Goal: Navigation & Orientation: Find specific page/section

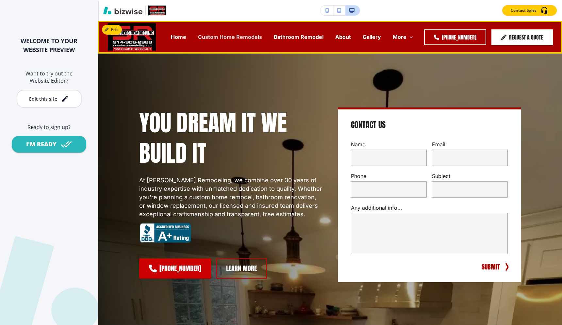
click at [221, 37] on p "Custom Home Remodels" at bounding box center [230, 37] width 64 height 8
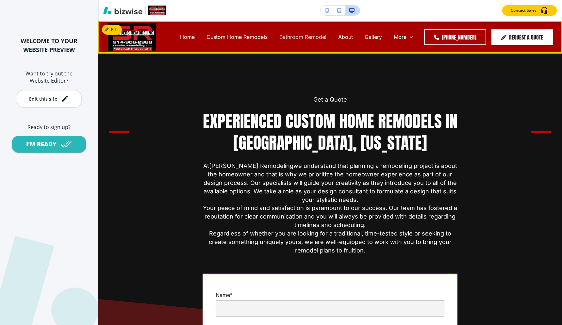
click at [300, 38] on p "Bathroom Remodel" at bounding box center [302, 37] width 47 height 8
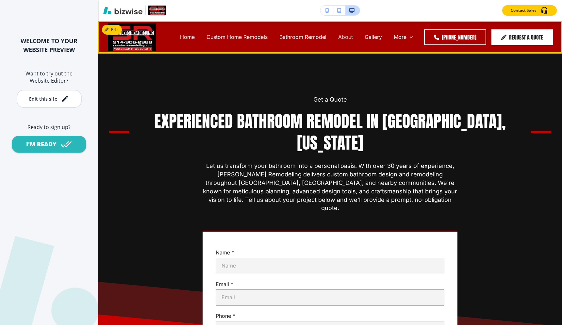
click at [349, 39] on p "About" at bounding box center [345, 37] width 15 height 8
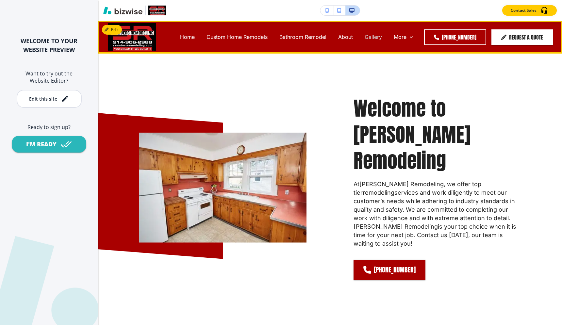
click at [374, 33] on p "Gallery" at bounding box center [372, 37] width 17 height 8
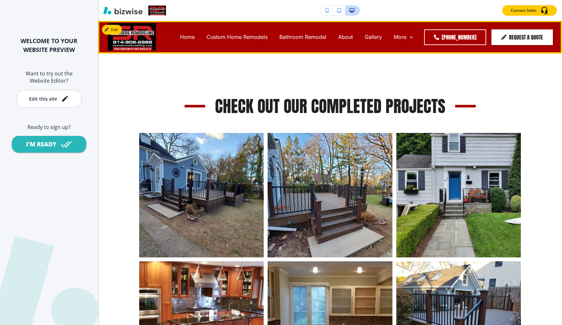
click at [137, 34] on img at bounding box center [132, 36] width 48 height 27
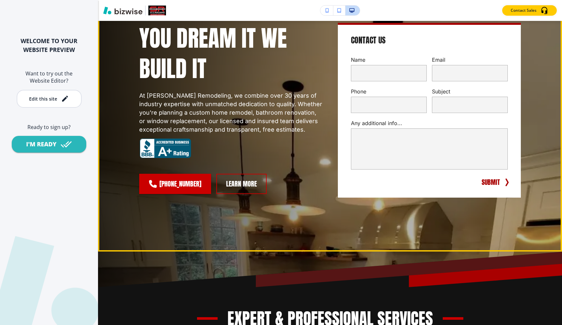
scroll to position [51, 0]
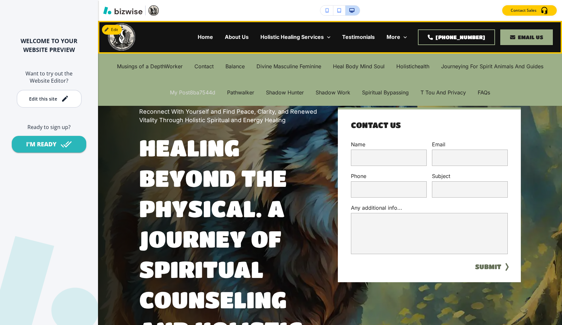
click at [208, 94] on p "My Post8ba7544d" at bounding box center [192, 93] width 45 height 8
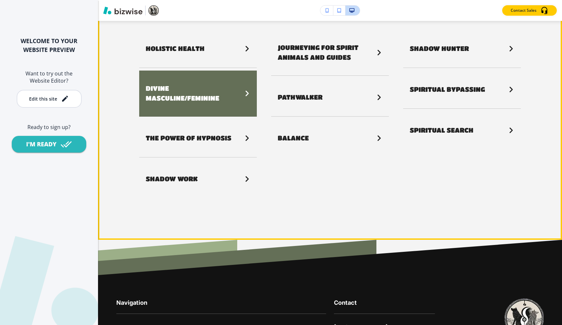
scroll to position [1203, 0]
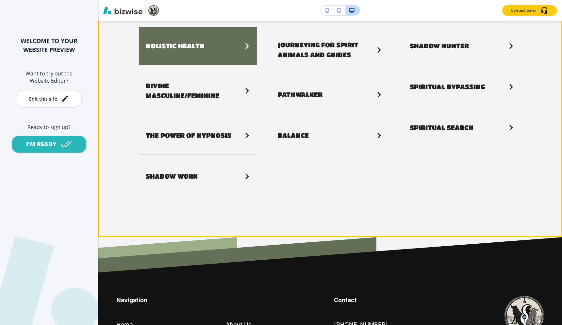
click at [248, 43] on link "Holistic Health" at bounding box center [198, 46] width 118 height 38
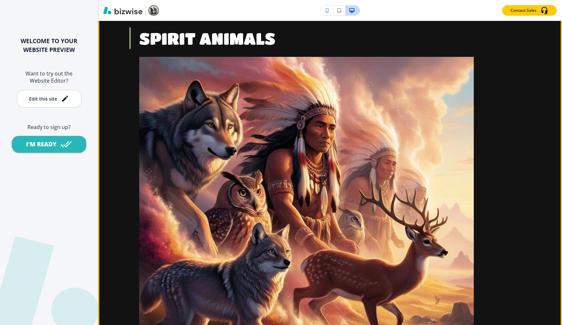
scroll to position [0, 0]
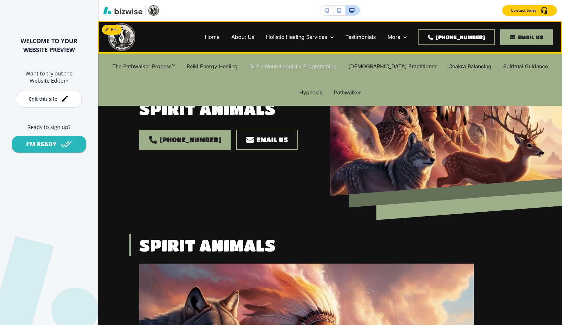
click at [298, 68] on p "NLP - Neurolinguistic Programming" at bounding box center [292, 67] width 87 height 8
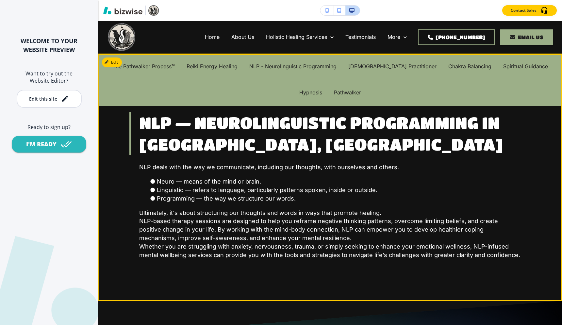
click at [298, 170] on p "NLP deals with the way we communicate, including our thoughts, with ourselves a…" at bounding box center [329, 167] width 381 height 8
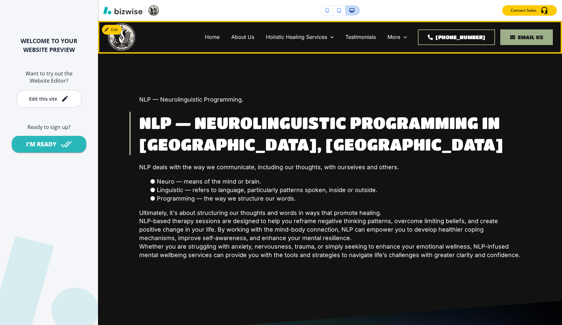
click at [219, 31] on div "Home" at bounding box center [212, 37] width 26 height 26
click at [219, 34] on p "Home" at bounding box center [212, 37] width 15 height 8
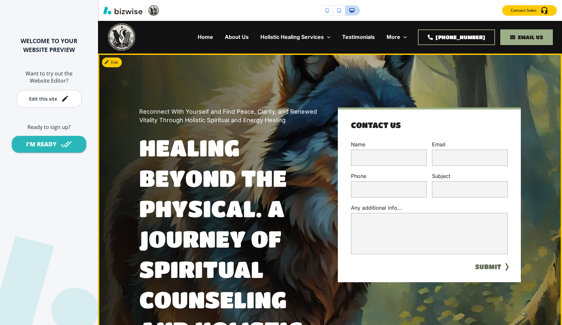
click at [134, 61] on div "Reconnect With Yourself and Find Peace, Clarity, and Renewed Vitality Through H…" at bounding box center [330, 258] width 464 height 409
click at [113, 61] on button "Edit This Section" at bounding box center [124, 62] width 44 height 10
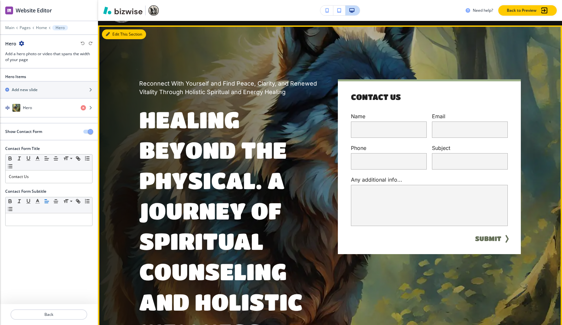
scroll to position [33, 0]
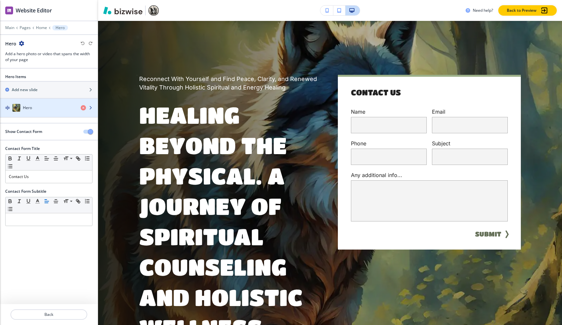
click at [61, 103] on div "button" at bounding box center [49, 101] width 98 height 5
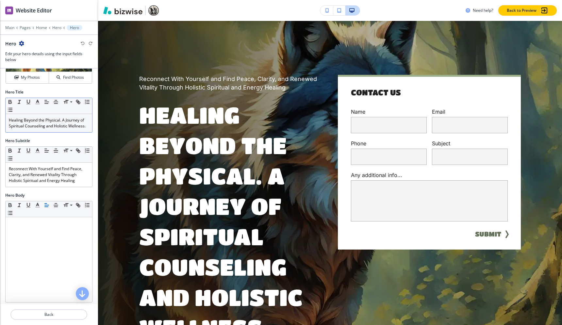
scroll to position [46, 0]
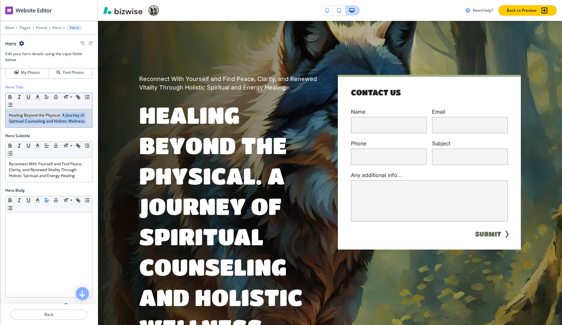
drag, startPoint x: 62, startPoint y: 114, endPoint x: 62, endPoint y: 131, distance: 17.0
click at [62, 127] on div "Healing Beyond the Physical. A Journey of Spiritual Counseling and Holistic Wel…" at bounding box center [49, 118] width 87 height 18
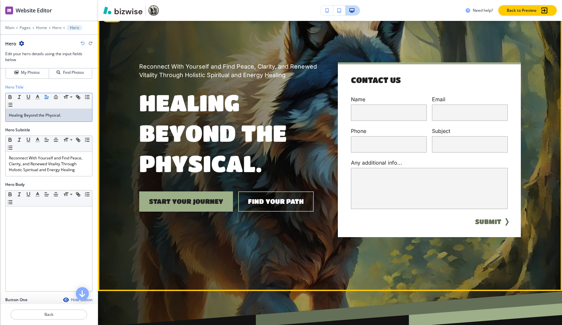
scroll to position [0, 0]
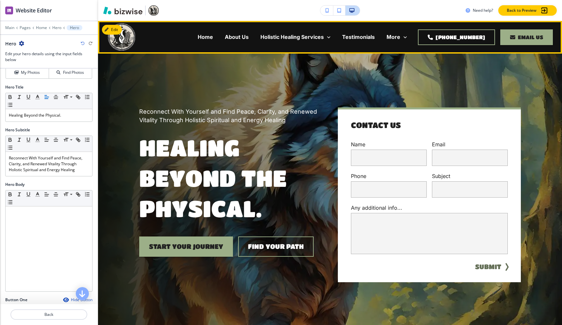
click at [164, 40] on div "Home About Us Holistic Healing Services The Pathwalker Process™ Reiki Energy He…" at bounding box center [259, 37] width 243 height 26
click at [118, 31] on button "Edit Navigation Bar" at bounding box center [126, 30] width 49 height 10
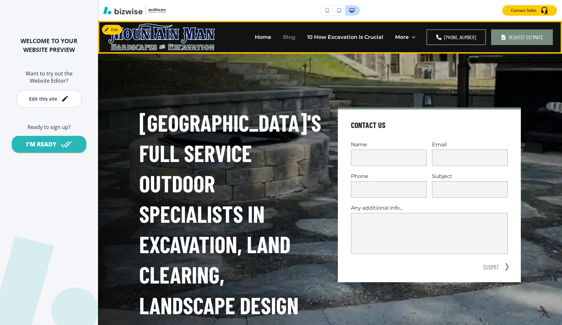
click at [289, 37] on p "Blog" at bounding box center [289, 37] width 12 height 8
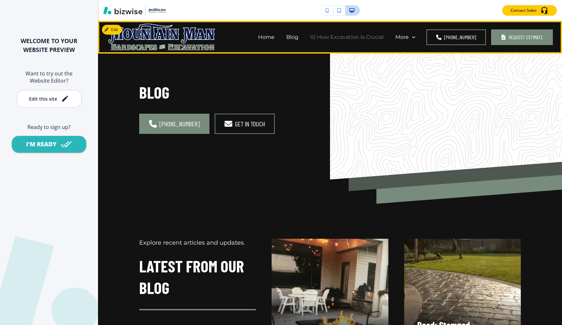
click at [369, 35] on p "10 How Excavation Is Crucial" at bounding box center [346, 37] width 73 height 8
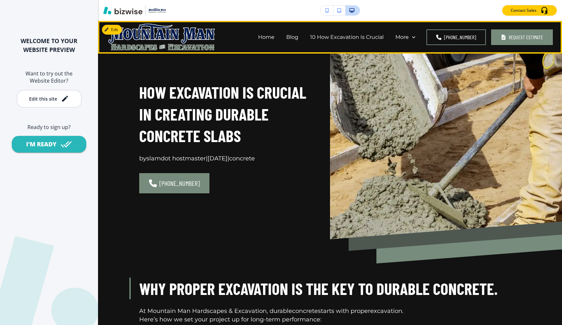
click at [174, 39] on img at bounding box center [161, 36] width 107 height 27
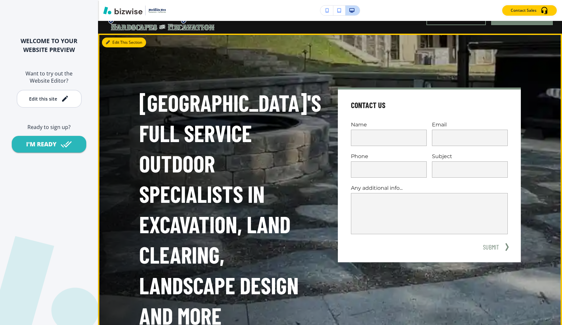
click at [117, 40] on button "Edit This Section" at bounding box center [124, 43] width 44 height 10
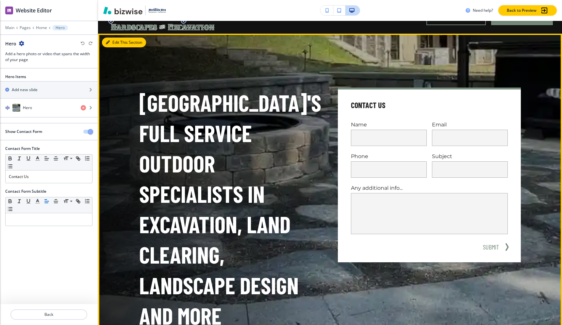
scroll to position [33, 0]
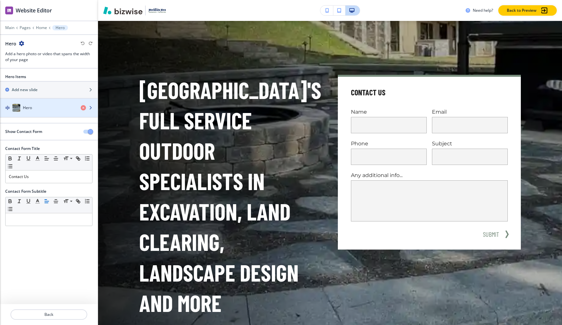
click at [37, 117] on div "button" at bounding box center [49, 114] width 98 height 5
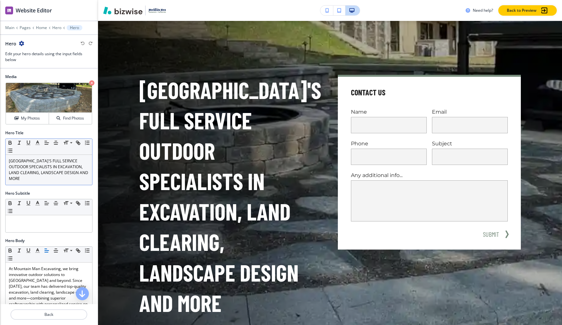
click at [40, 150] on div "Small Normal Large Huge" at bounding box center [49, 147] width 87 height 16
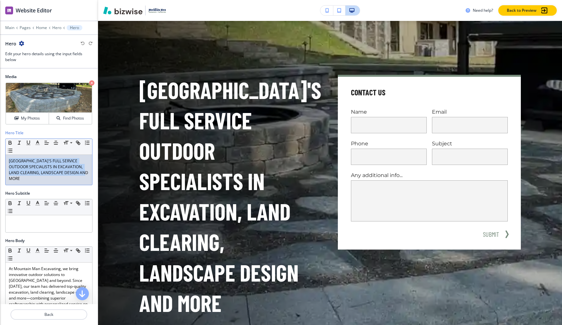
click at [40, 158] on p "SEVIERVILLE'S FULL SERVICE OUTDOOR SPECIALISTS IN EXCAVATION, LAND CLEARING, LA…" at bounding box center [49, 170] width 80 height 24
copy p "SEVIERVILLE'S FULL SERVICE OUTDOOR SPECIALISTS IN EXCAVATION, LAND CLEARING, LA…"
click at [53, 166] on p "SEVIERVILLE'S FULL SERVICE OUTDOOR SPECIALISTS IN EXCAVATION, LAND CLEARING, LA…" at bounding box center [49, 170] width 80 height 24
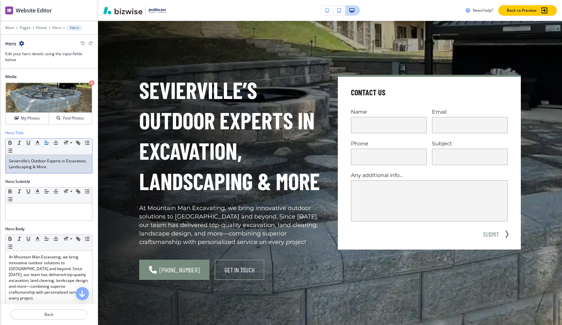
scroll to position [0, 0]
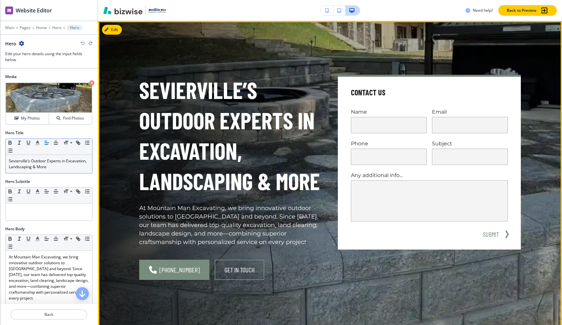
click at [237, 75] on p "Sevierville’s Outdoor Experts in Excavation, Landscaping & More" at bounding box center [230, 135] width 183 height 121
click at [254, 46] on div "Sevierville’s Outdoor Experts in Excavation, Landscaping & More At Mountain Man…" at bounding box center [321, 169] width 397 height 273
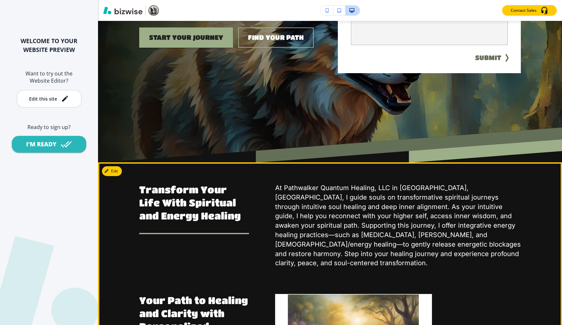
scroll to position [188, 0]
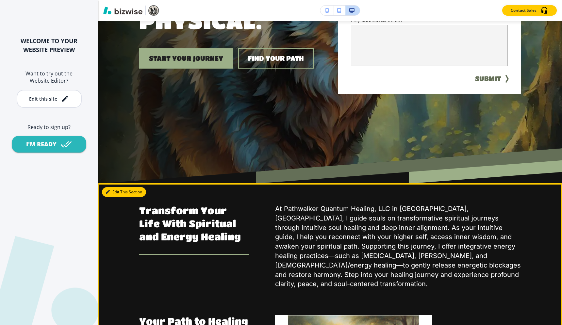
click at [110, 192] on button "Edit This Section" at bounding box center [124, 192] width 44 height 10
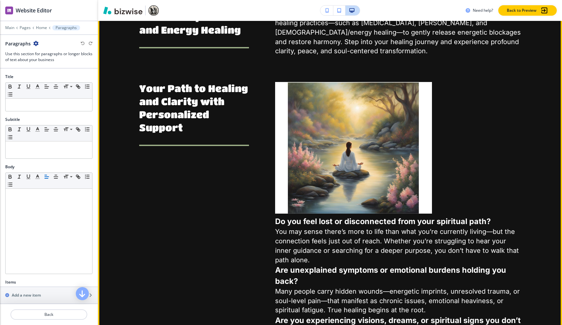
scroll to position [444, 0]
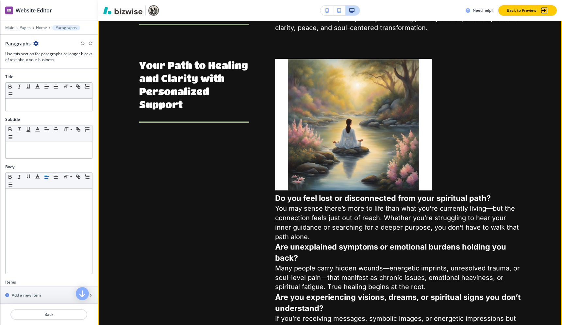
click at [392, 204] on p "You may sense there’s more to life than what you’re currently living—but the co…" at bounding box center [397, 223] width 245 height 38
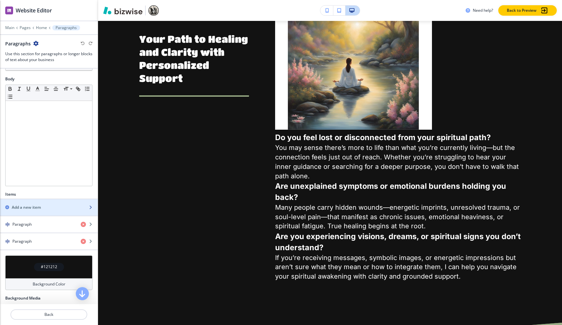
scroll to position [135, 0]
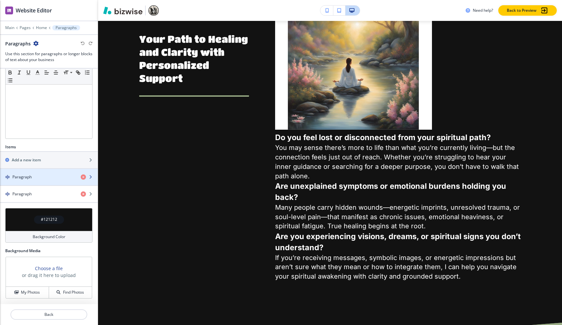
click at [39, 179] on div "Paragraph" at bounding box center [37, 177] width 75 height 6
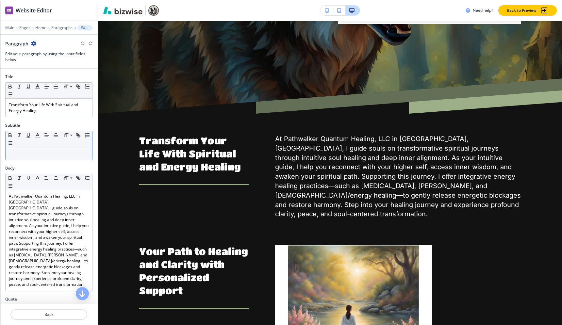
scroll to position [137, 0]
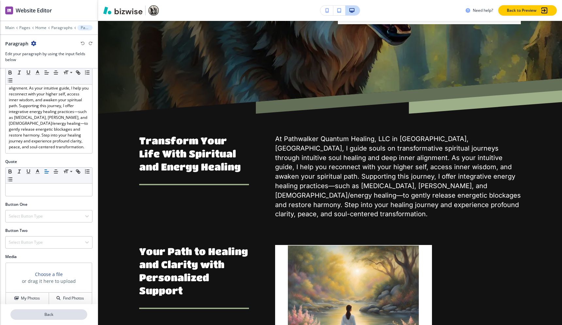
click at [37, 318] on button "Back" at bounding box center [48, 314] width 77 height 10
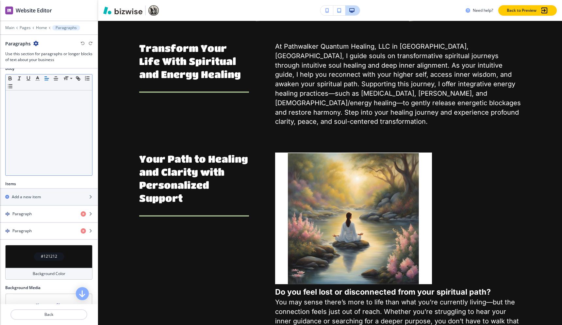
scroll to position [135, 0]
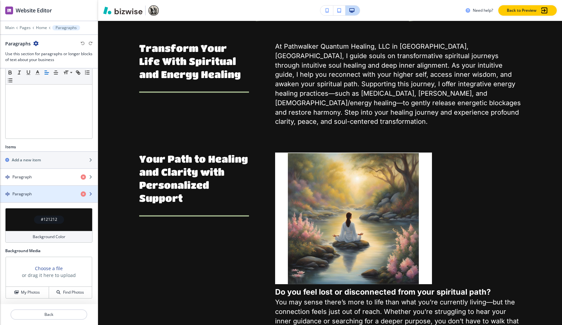
click at [52, 195] on div "Paragraph" at bounding box center [37, 194] width 75 height 6
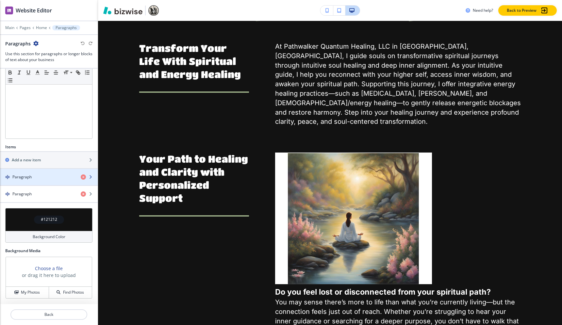
click at [37, 181] on div "button" at bounding box center [49, 182] width 98 height 5
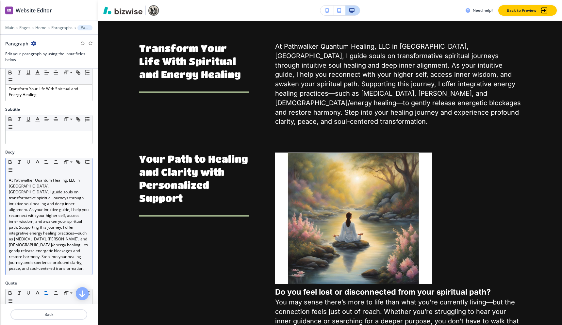
scroll to position [137, 0]
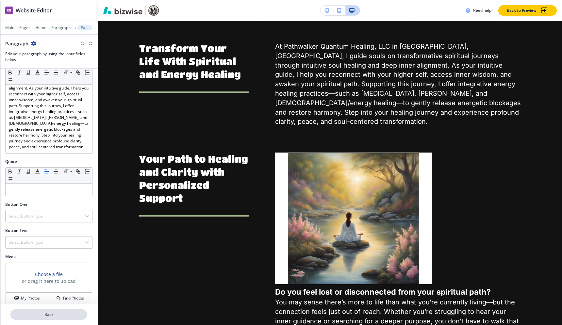
click at [41, 315] on p "Back" at bounding box center [48, 314] width 75 height 6
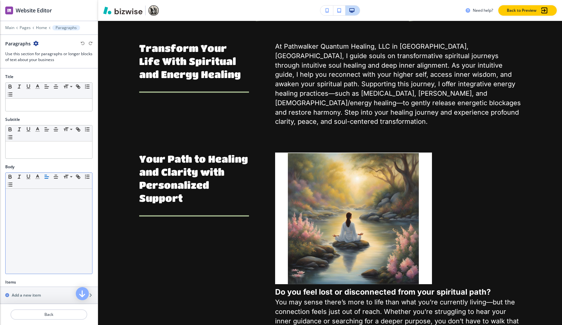
scroll to position [135, 0]
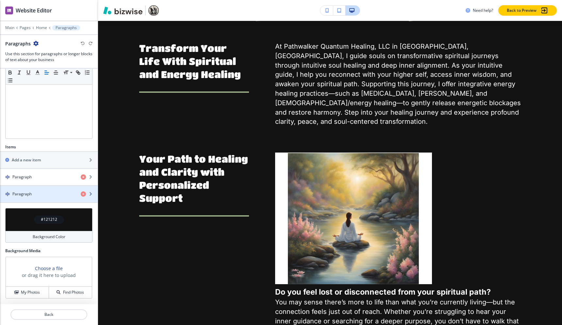
click at [48, 190] on div "button" at bounding box center [49, 188] width 98 height 5
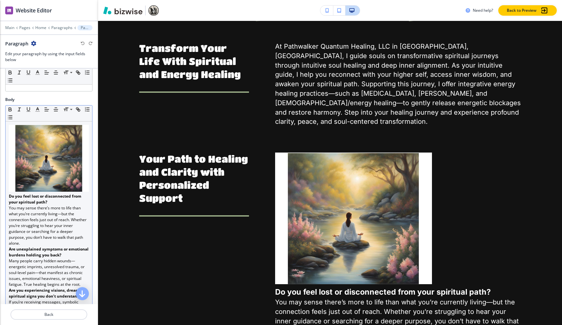
scroll to position [107, 0]
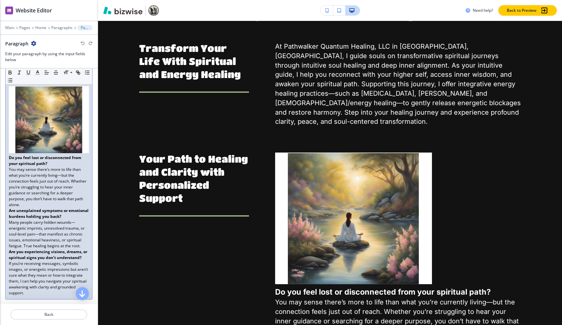
click at [9, 155] on strong "Do you feel lost or disconnected from your spiritual path?" at bounding box center [45, 160] width 73 height 11
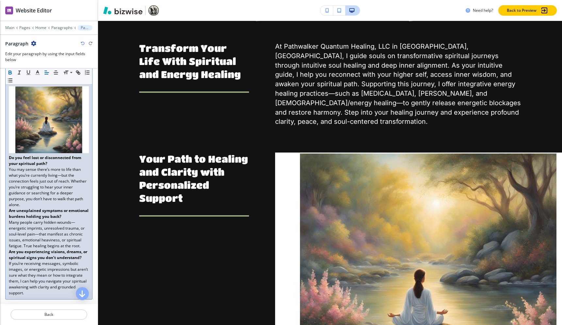
scroll to position [42, 0]
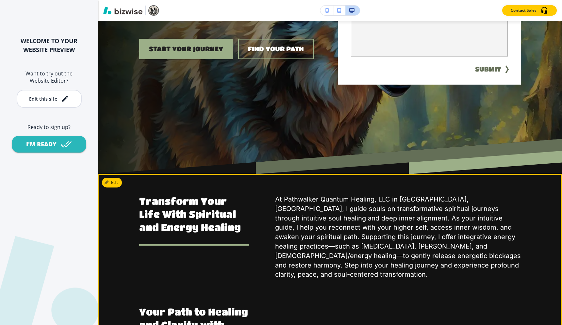
scroll to position [125, 0]
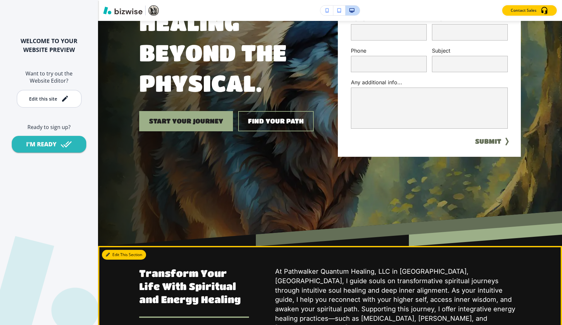
click at [113, 255] on button "Edit This Section" at bounding box center [124, 255] width 44 height 10
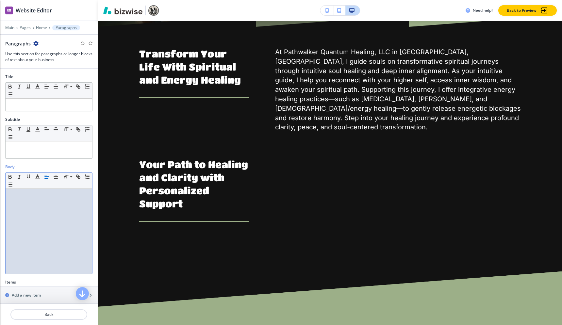
click at [42, 213] on div at bounding box center [49, 231] width 87 height 85
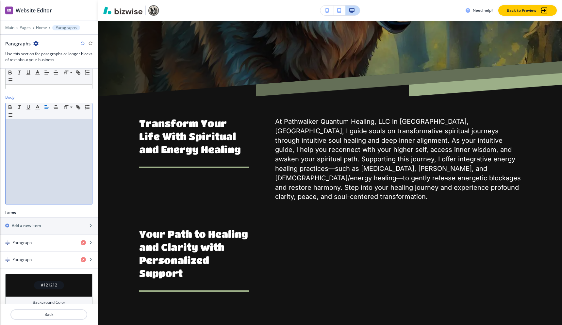
scroll to position [135, 0]
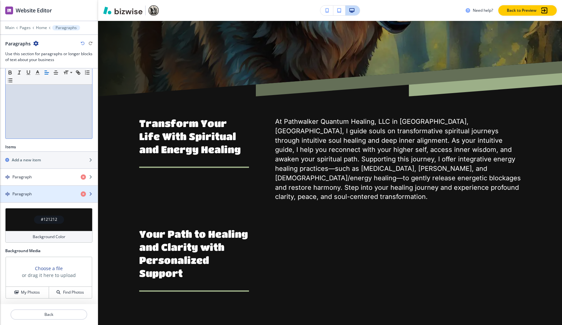
click at [52, 196] on div "Paragraph" at bounding box center [37, 194] width 75 height 6
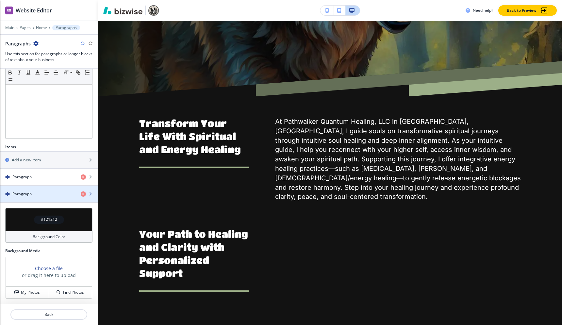
click at [49, 193] on div "Paragraph" at bounding box center [37, 194] width 75 height 6
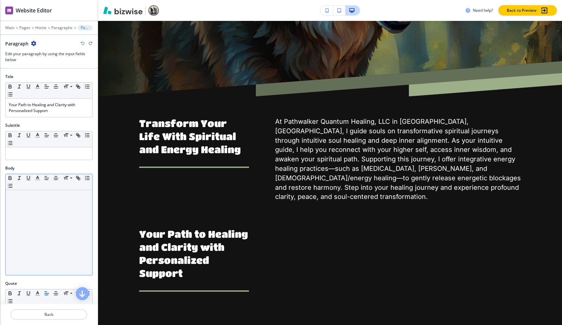
click at [45, 207] on div at bounding box center [49, 232] width 87 height 85
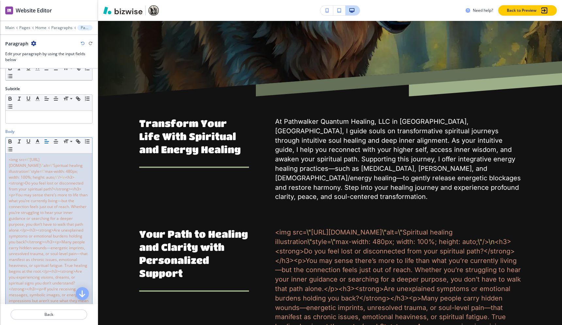
scroll to position [63, 0]
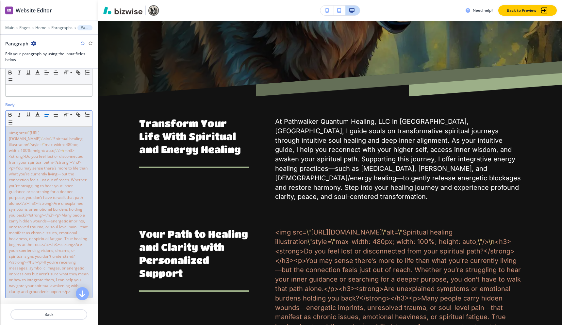
click at [59, 185] on span "<h3><strong>Do you feel lost or disconnected from your spiritual path?</strong>…" at bounding box center [49, 221] width 81 height 147
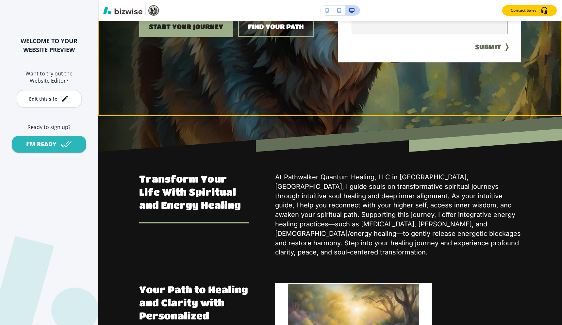
scroll to position [198, 0]
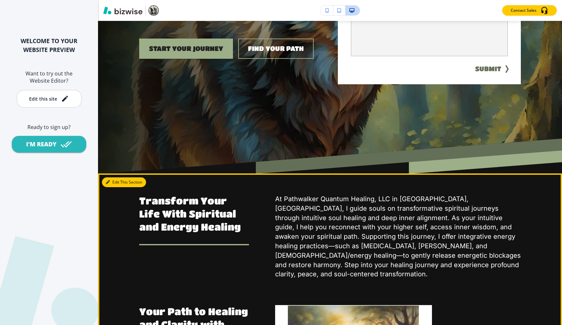
click at [116, 182] on button "Edit This Section" at bounding box center [124, 182] width 44 height 10
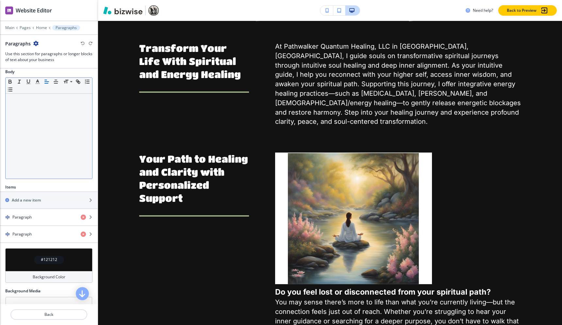
scroll to position [135, 0]
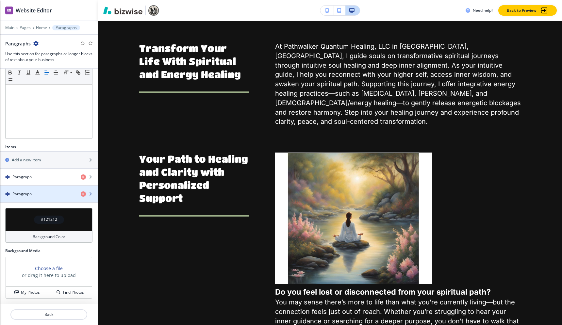
click at [45, 190] on div "button" at bounding box center [49, 188] width 98 height 5
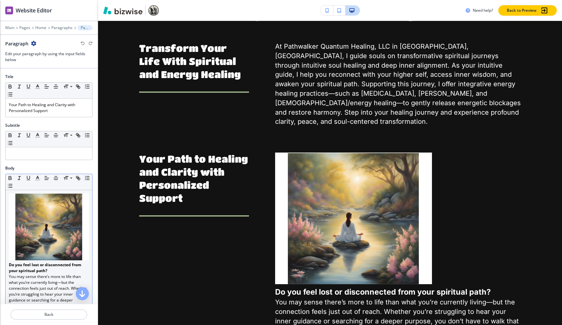
click at [83, 211] on img at bounding box center [49, 226] width 80 height 67
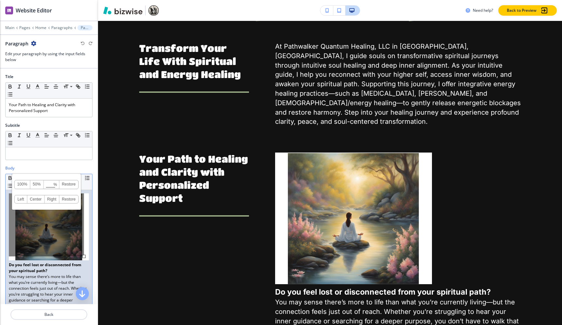
click at [84, 212] on div "100% 50% % Press enter key to apply change! Restore Left Center Right Restore" at bounding box center [46, 224] width 75 height 63
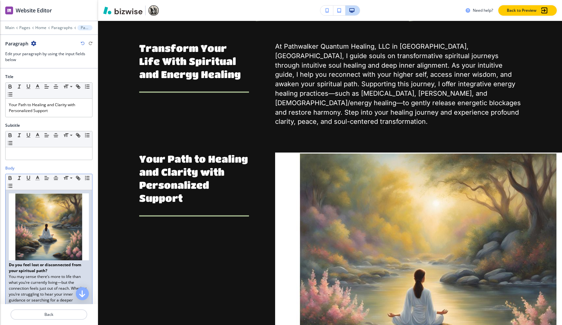
click at [8, 259] on div "Do you feel lost or disconnected from your spiritual path? You may sense there’…" at bounding box center [49, 298] width 87 height 216
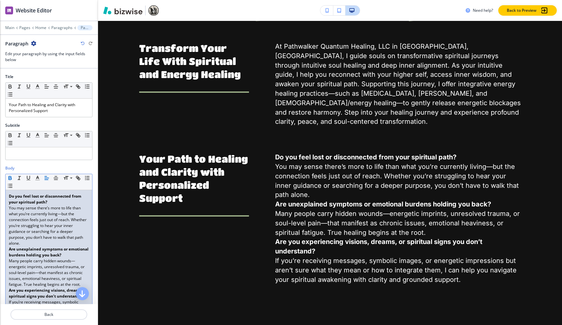
click at [35, 244] on p "You may sense there’s more to life than what you’re currently living—but the co…" at bounding box center [49, 225] width 80 height 41
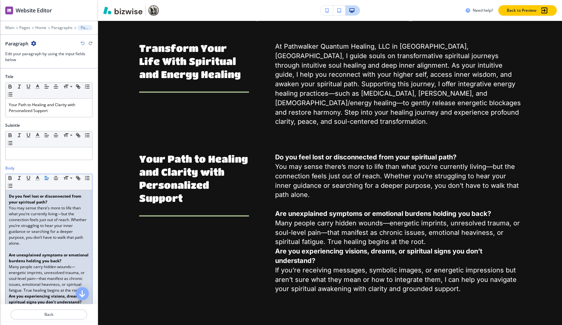
click at [28, 299] on p "Are you experiencing visions, dreams, or spiritual signs you don’t understand?" at bounding box center [49, 299] width 80 height 12
click at [29, 293] on p "Many people carry hidden wounds—energetic imprints, unresolved trauma, or soul-…" at bounding box center [49, 278] width 80 height 29
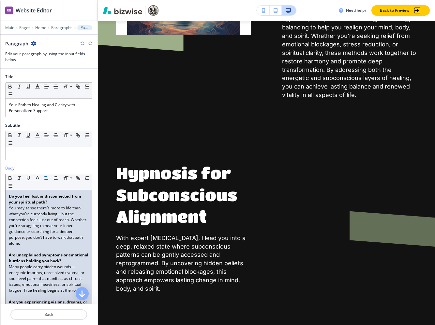
scroll to position [8, 0]
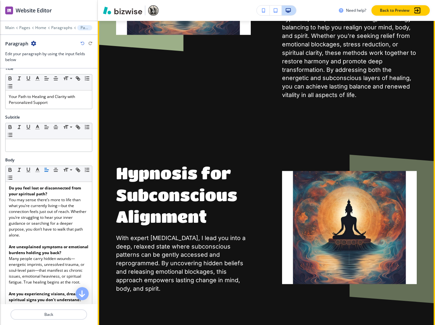
click at [137, 162] on h2 "Hypnosis for Subconscious Alignment" at bounding box center [183, 194] width 135 height 65
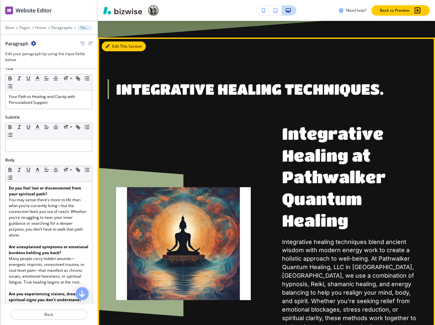
click at [114, 47] on button "Edit This Section" at bounding box center [124, 46] width 44 height 10
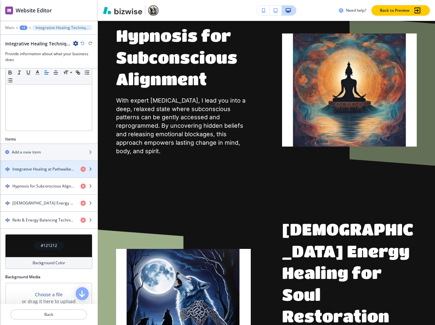
scroll to position [151, 0]
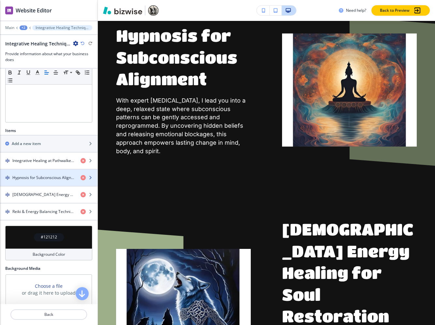
click at [58, 177] on h4 "Hypnosis for Subconscious Alignment" at bounding box center [43, 178] width 63 height 6
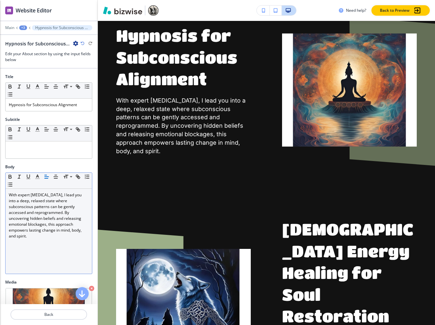
scroll to position [84, 0]
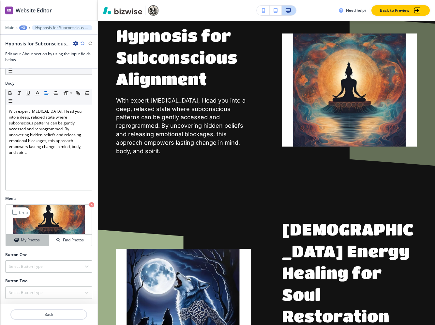
click at [26, 241] on h4 "My Photos" at bounding box center [30, 240] width 19 height 6
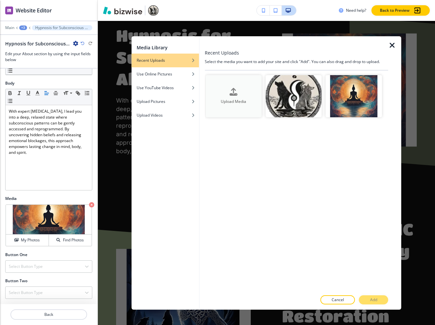
click at [239, 91] on div "Upload Media" at bounding box center [234, 96] width 56 height 17
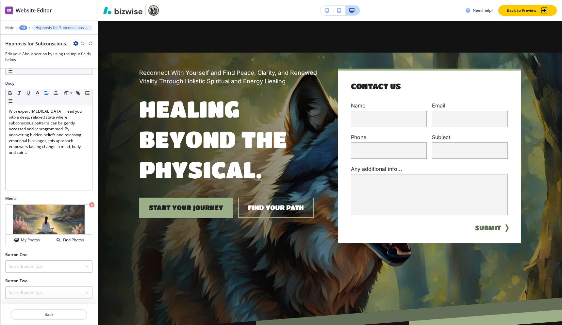
scroll to position [0, 0]
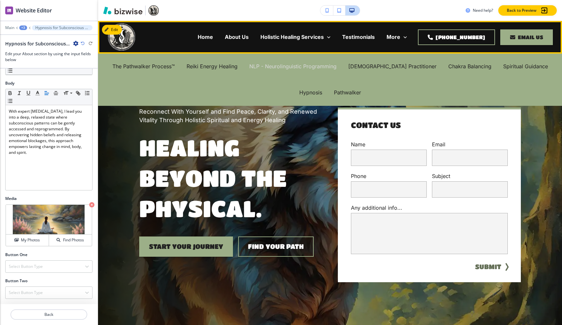
click at [292, 69] on p "NLP - Neurolinguistic Programming" at bounding box center [292, 67] width 87 height 8
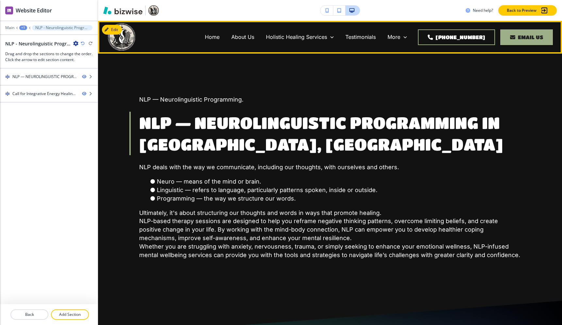
click at [208, 38] on div "Home" at bounding box center [212, 37] width 26 height 8
click at [212, 38] on p "Home" at bounding box center [212, 37] width 15 height 8
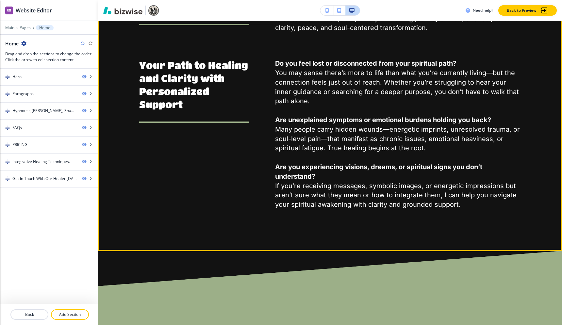
scroll to position [448, 0]
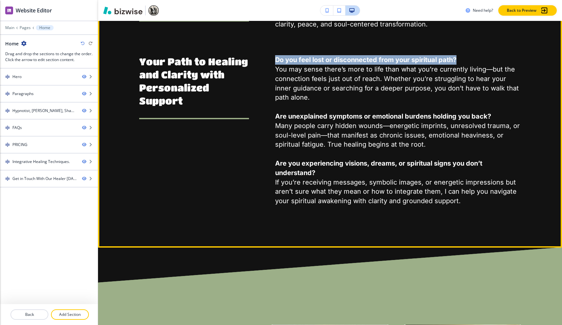
drag, startPoint x: 271, startPoint y: 50, endPoint x: 471, endPoint y: 55, distance: 200.2
click at [471, 55] on div "Do you feel lost or disconnected from your spiritual path? You may sense there’…" at bounding box center [385, 126] width 272 height 158
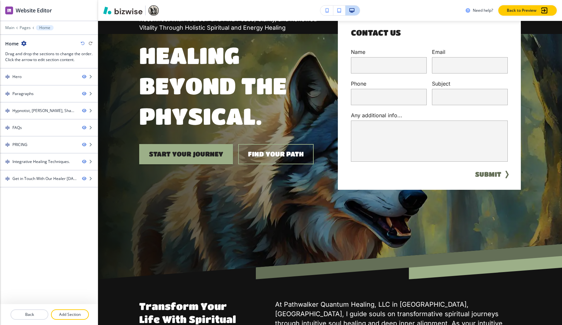
scroll to position [0, 0]
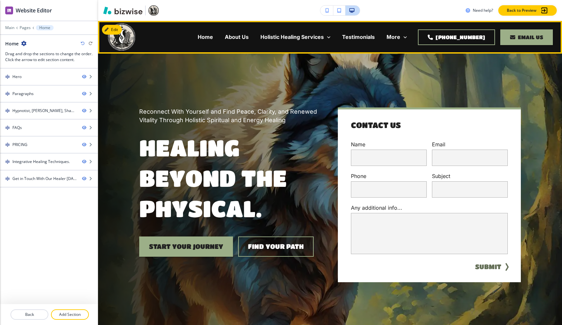
click at [236, 41] on div "About Us" at bounding box center [237, 37] width 36 height 26
click at [236, 39] on p "About Us" at bounding box center [237, 37] width 24 height 8
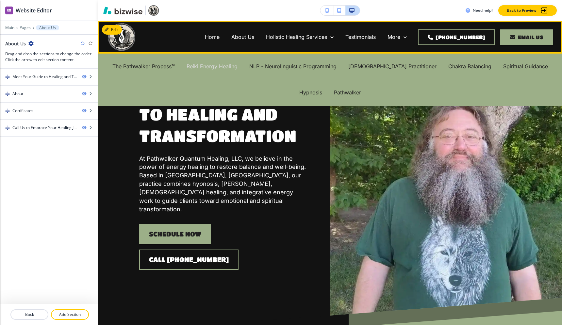
click at [202, 66] on p "Reiki Energy Healing" at bounding box center [211, 67] width 51 height 8
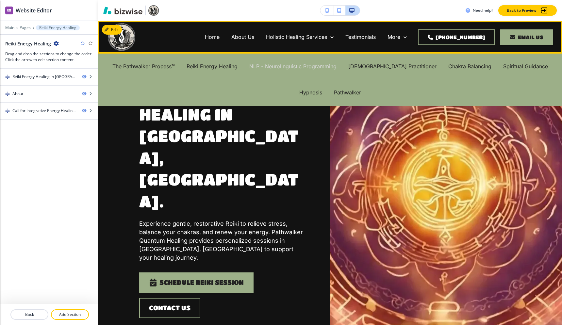
click at [271, 63] on p "NLP - Neurolinguistic Programming" at bounding box center [292, 67] width 87 height 8
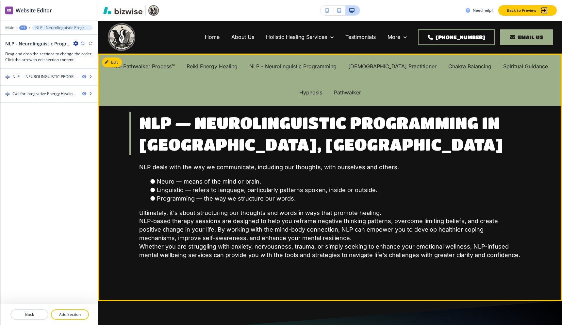
click at [257, 167] on p "NLP deals with the way we communicate, including our thoughts, with ourselves a…" at bounding box center [329, 167] width 381 height 8
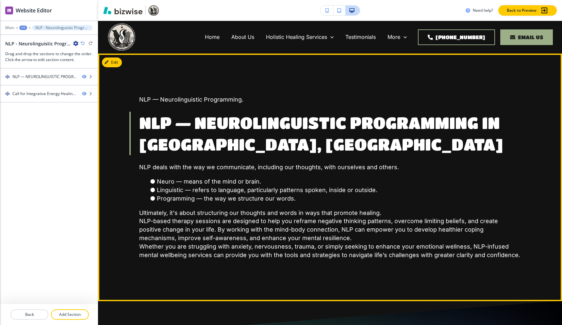
click at [310, 132] on h3 "NLP — NEUROLINGUISTIC PROGRAMMING IN Rochester, MN" at bounding box center [329, 133] width 381 height 43
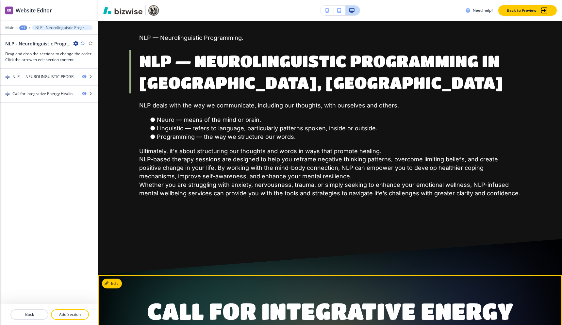
scroll to position [10, 0]
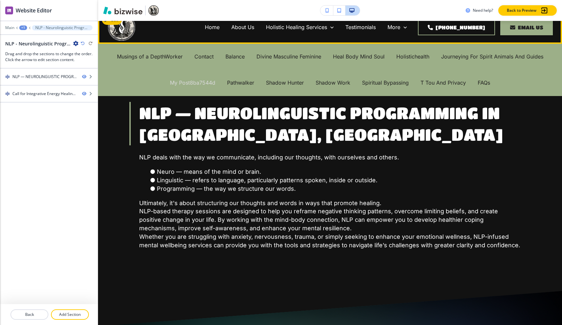
click at [180, 85] on p "My Post8ba7544d" at bounding box center [192, 83] width 45 height 8
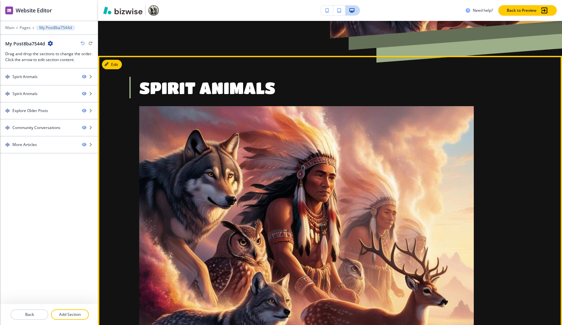
scroll to position [0, 0]
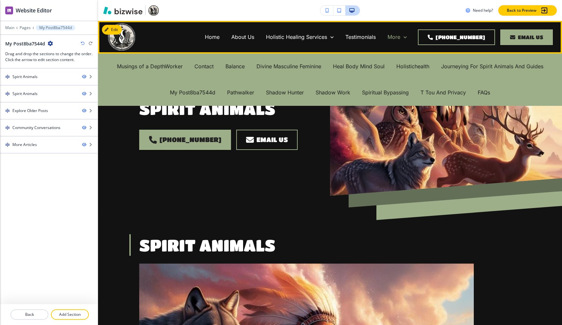
click at [397, 38] on p "More" at bounding box center [393, 37] width 13 height 8
click at [498, 64] on p "Journeying For Spirit Animals And Guides" at bounding box center [492, 67] width 102 height 8
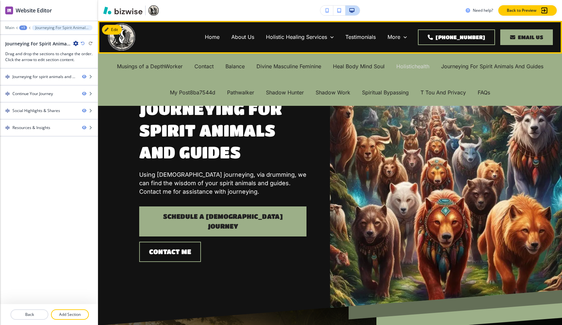
click at [406, 64] on p "Holistichealth" at bounding box center [412, 67] width 33 height 8
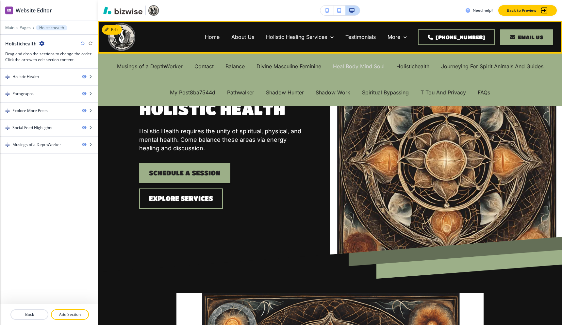
click at [367, 67] on p "Heal Body Mind Soul" at bounding box center [359, 67] width 52 height 8
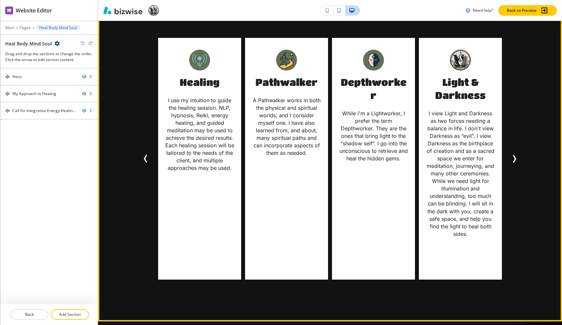
scroll to position [453, 0]
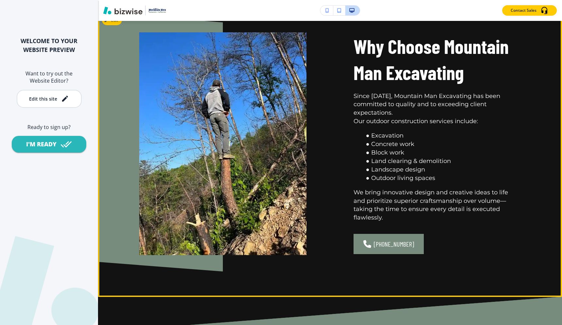
scroll to position [392, 0]
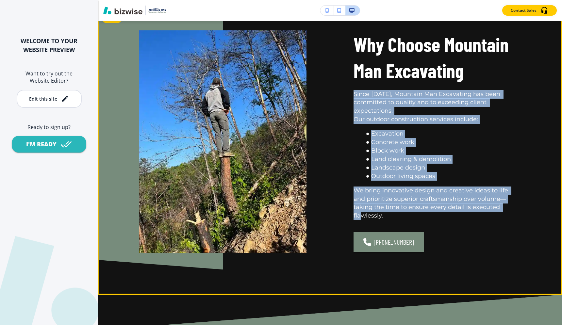
drag, startPoint x: 348, startPoint y: 98, endPoint x: 487, endPoint y: 209, distance: 177.7
click at [486, 209] on div "Why Choose Mountain Man Excavating Since [DATE], Mountain Man Excavating has be…" at bounding box center [413, 126] width 214 height 254
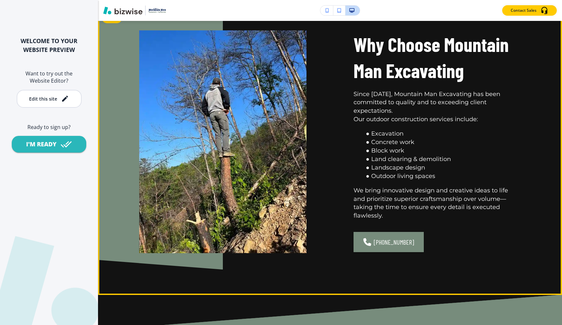
click at [461, 124] on p "Our outdoor construction services include:" at bounding box center [436, 119] width 167 height 8
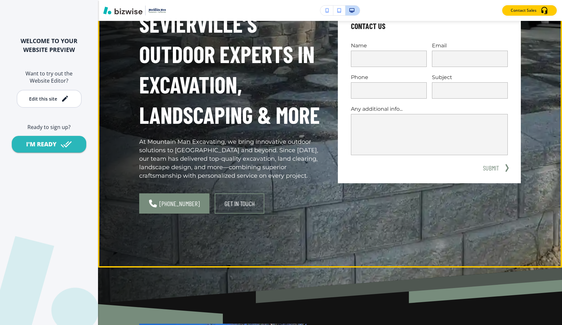
scroll to position [0, 0]
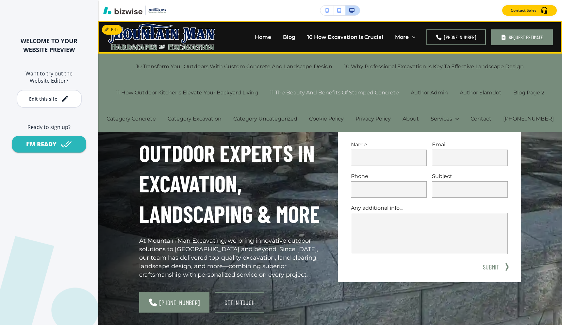
click at [334, 90] on p "11 The Beauty And Benefits Of Stamped Concrete" at bounding box center [334, 93] width 129 height 8
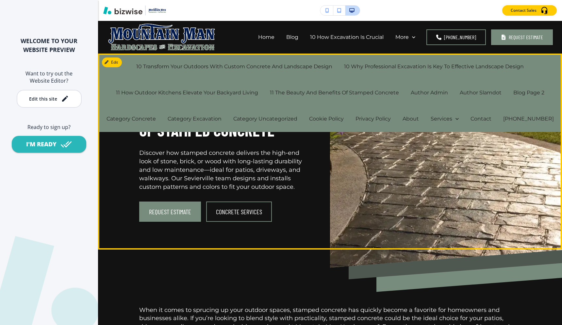
click at [297, 160] on p "Discover how stamped concrete delivers the high-end look of stone, brick, or wo…" at bounding box center [222, 170] width 167 height 42
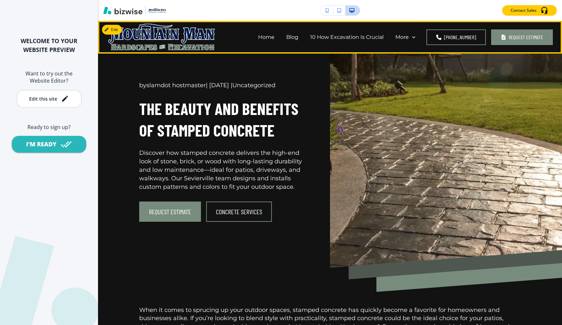
click at [167, 35] on img at bounding box center [161, 36] width 107 height 27
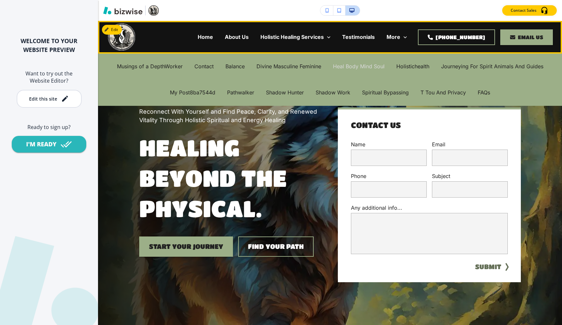
click at [367, 70] on p "Heal Body Mind Soul" at bounding box center [359, 67] width 52 height 8
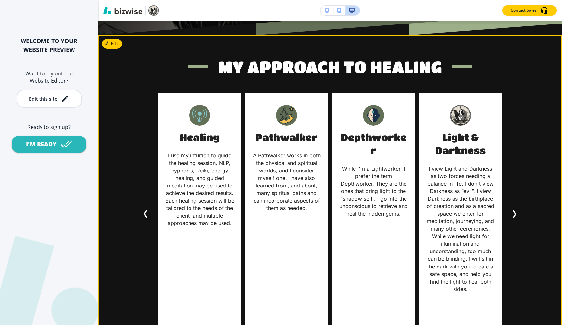
scroll to position [420, 0]
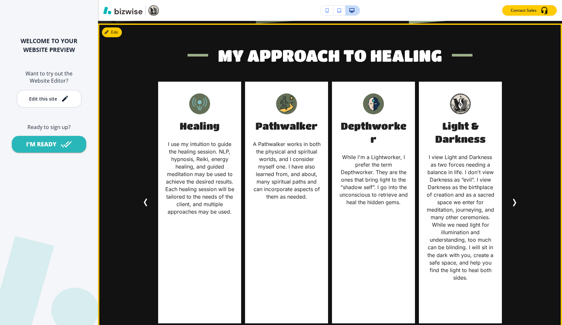
click at [344, 114] on div "Depthworker While I'm a Lightworker, I prefer the term Depthworker. They are th…" at bounding box center [373, 202] width 83 height 241
click at [367, 188] on p "While I'm a Lightworker, I prefer the term Depthworker. They are the ones that …" at bounding box center [373, 179] width 70 height 53
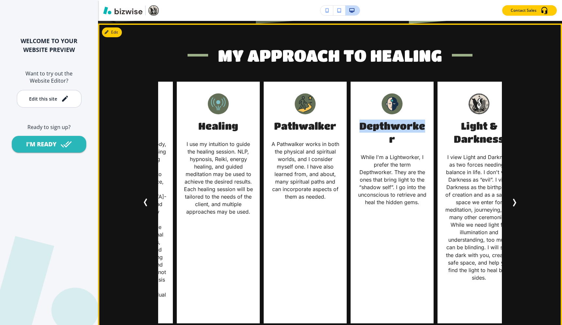
drag, startPoint x: 342, startPoint y: 125, endPoint x: 334, endPoint y: 140, distance: 16.9
click at [357, 141] on h5 "Depthworker" at bounding box center [392, 132] width 70 height 26
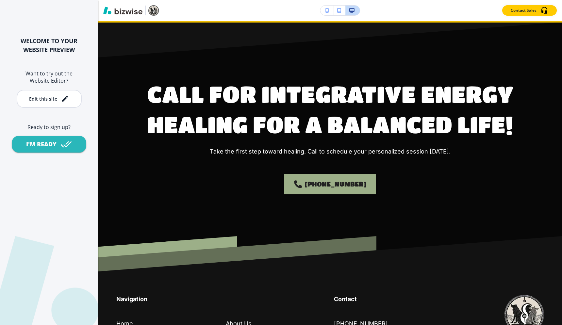
scroll to position [764, 0]
